Goal: Complete application form: Complete application form

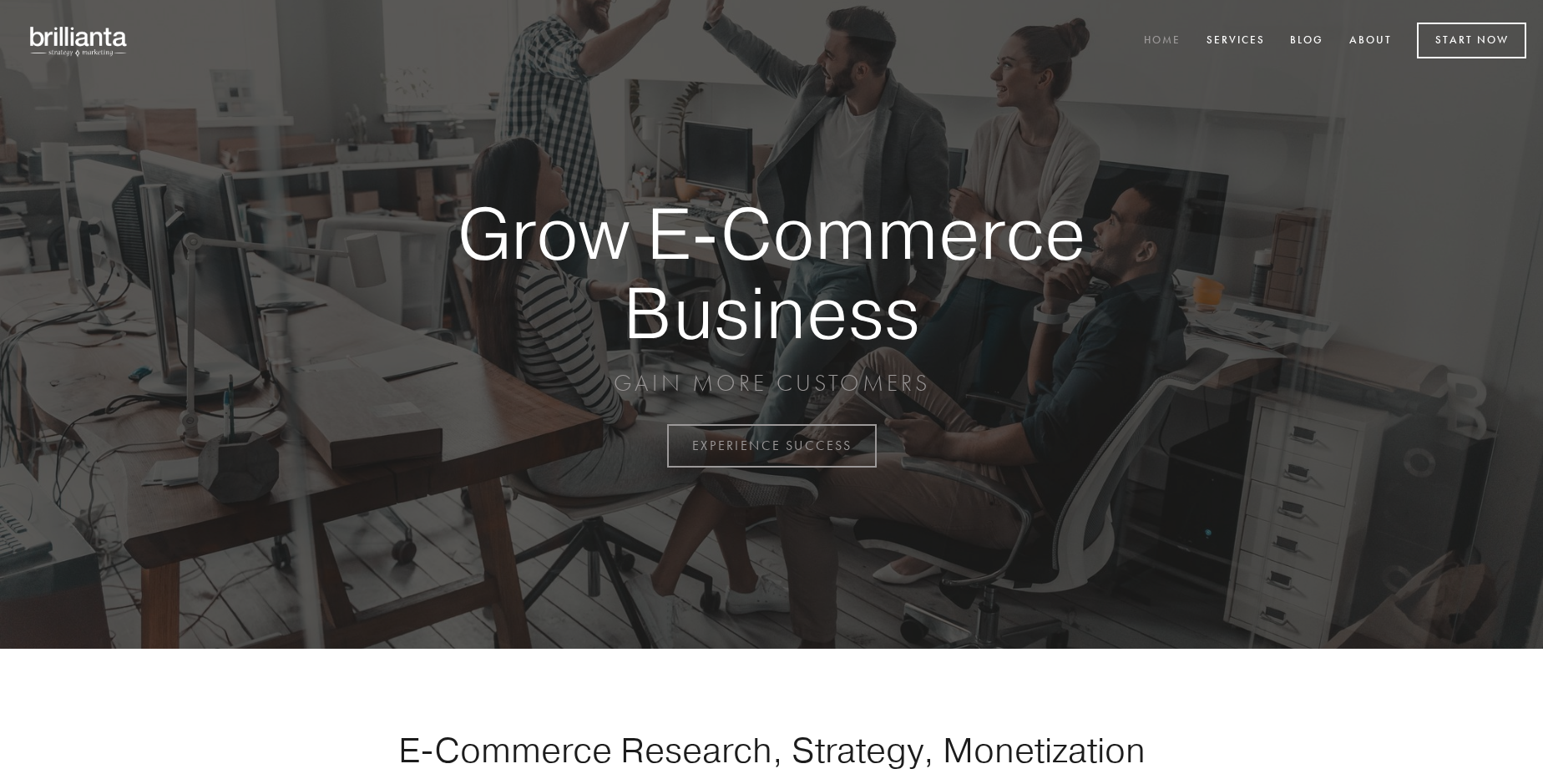
scroll to position [4377, 0]
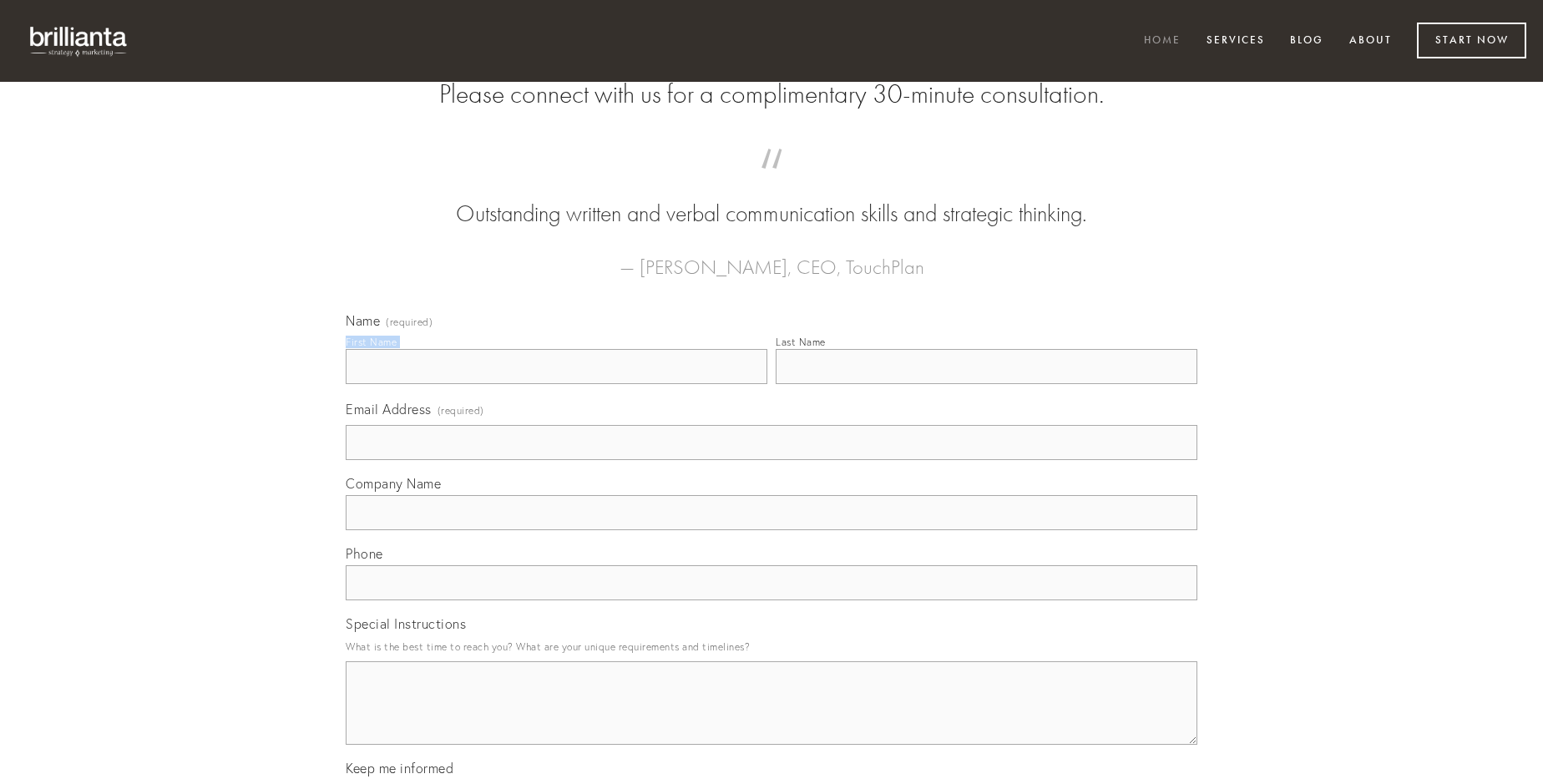
type input "[PERSON_NAME]"
click at [986, 384] on input "Last Name" at bounding box center [986, 366] width 422 height 35
type input "[PERSON_NAME]"
click at [772, 460] on input "Email Address (required)" at bounding box center [771, 442] width 852 height 35
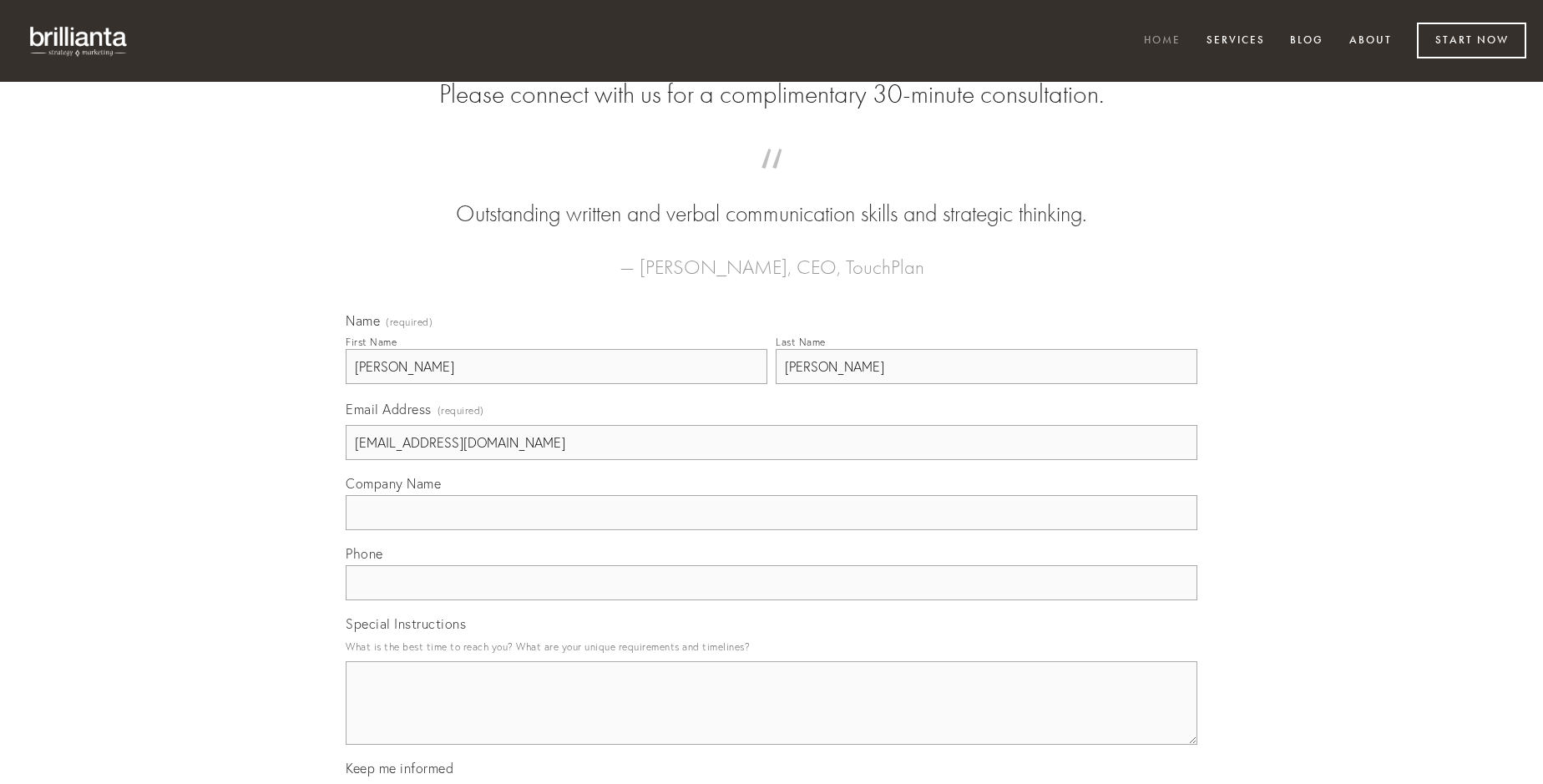
type input "[EMAIL_ADDRESS][DOMAIN_NAME]"
click at [772, 530] on input "Company Name" at bounding box center [771, 512] width 852 height 35
type input "celer"
click at [772, 600] on input "text" at bounding box center [771, 583] width 852 height 35
click at [772, 718] on textarea "Special Instructions" at bounding box center [771, 703] width 852 height 83
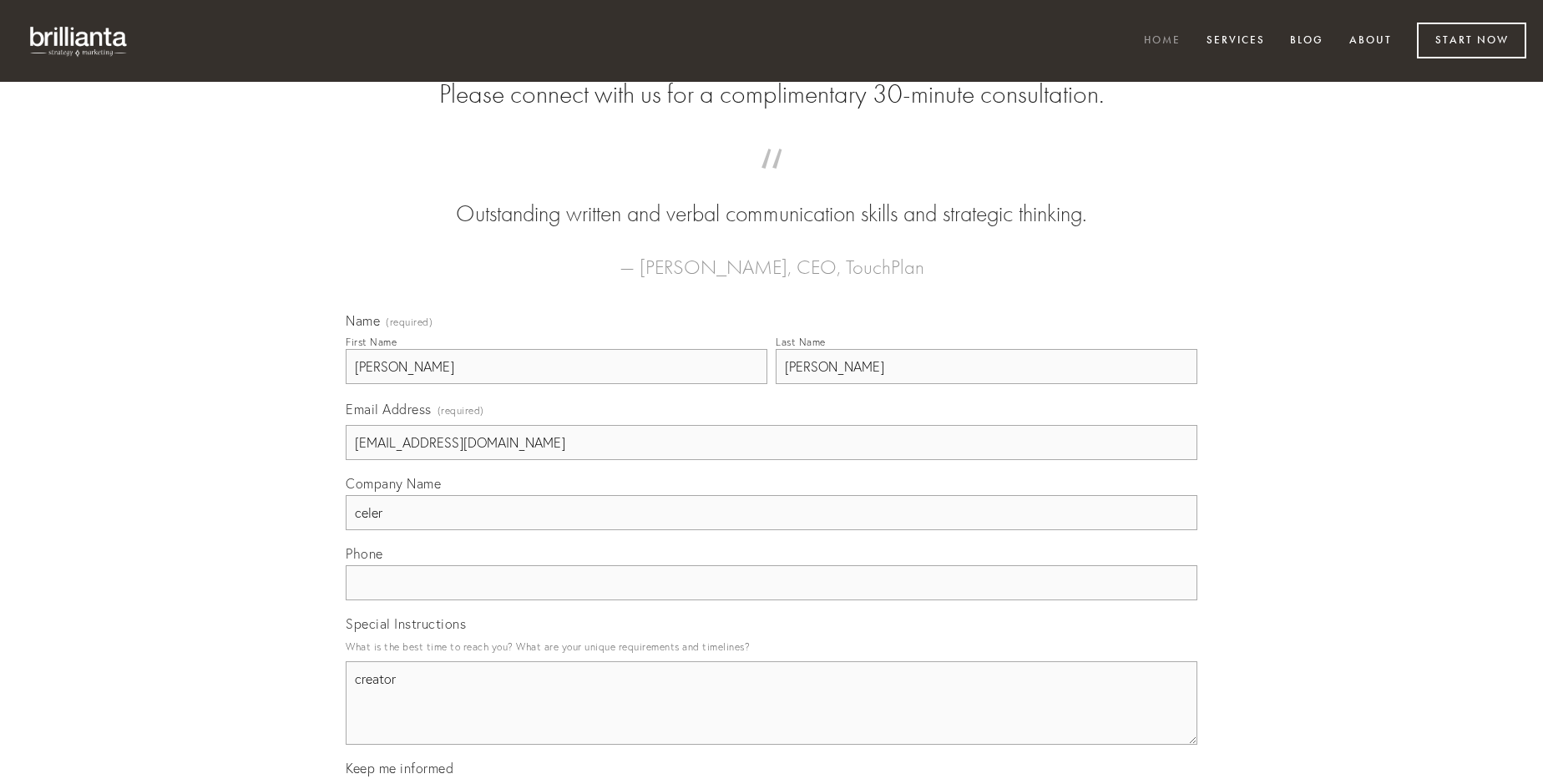
type textarea "creator"
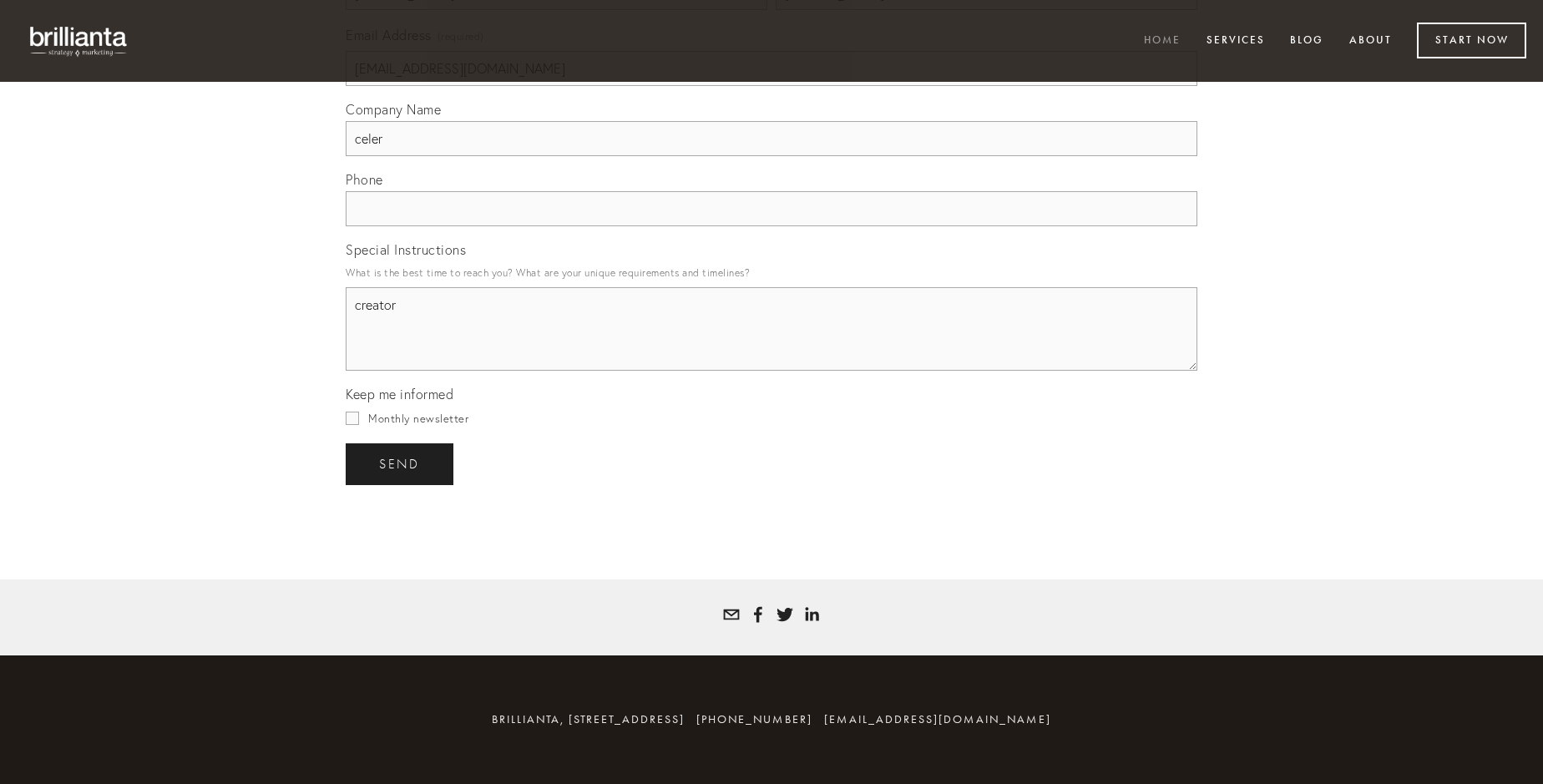
click at [401, 464] on span "send" at bounding box center [399, 464] width 41 height 15
